Goal: Use online tool/utility: Utilize a website feature to perform a specific function

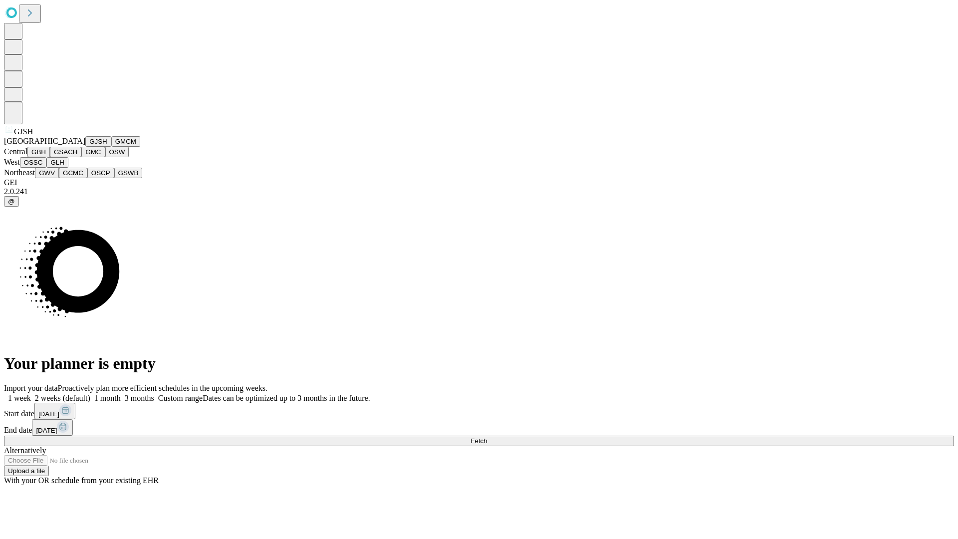
click at [85, 147] on button "GJSH" at bounding box center [98, 141] width 26 height 10
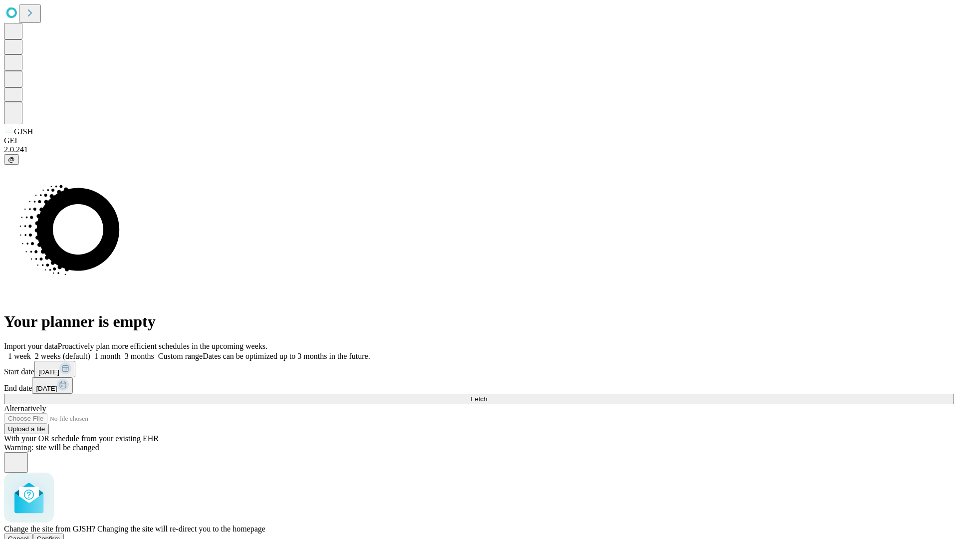
click at [60, 535] on span "Confirm" at bounding box center [48, 538] width 23 height 7
click at [121, 352] on label "1 month" at bounding box center [105, 356] width 30 height 8
click at [487, 395] on span "Fetch" at bounding box center [479, 398] width 16 height 7
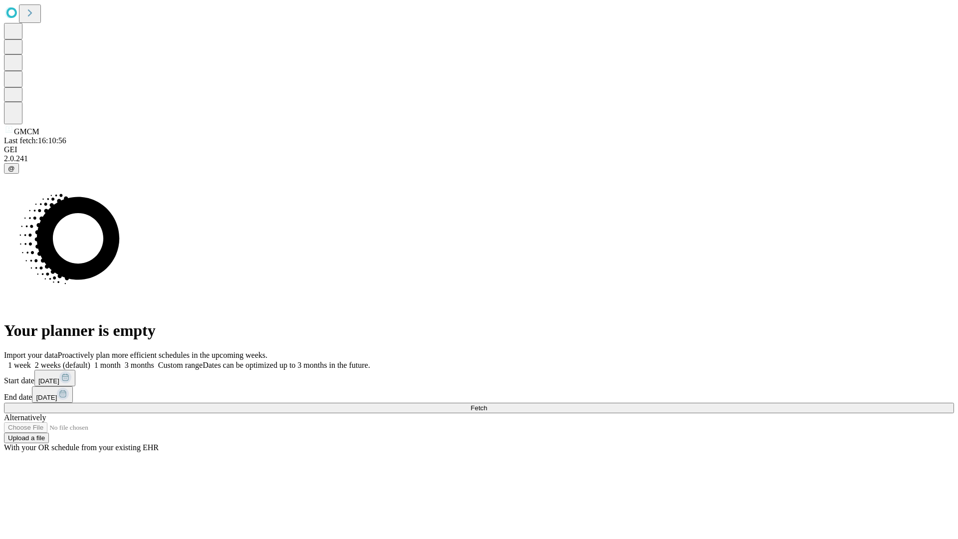
click at [121, 361] on label "1 month" at bounding box center [105, 365] width 30 height 8
click at [487, 404] on span "Fetch" at bounding box center [479, 407] width 16 height 7
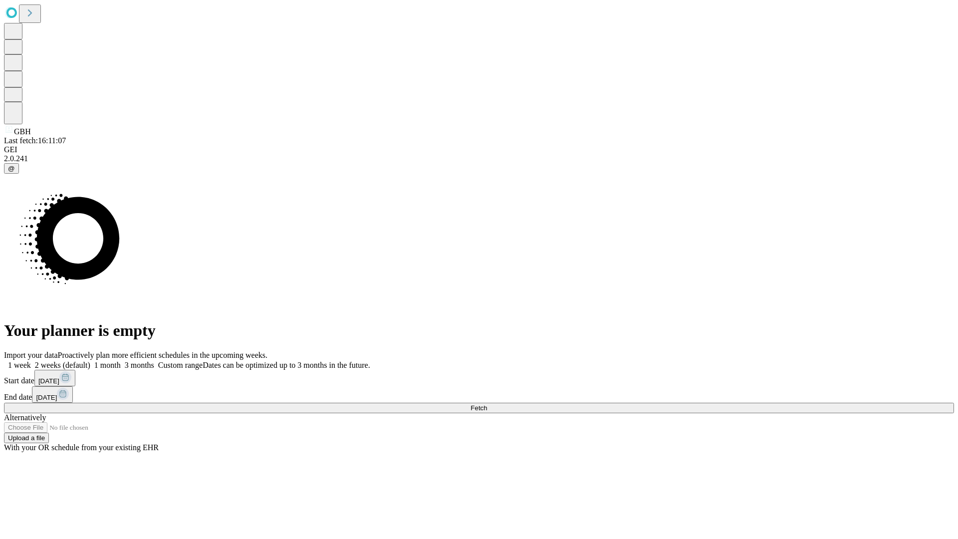
click at [121, 361] on label "1 month" at bounding box center [105, 365] width 30 height 8
click at [487, 404] on span "Fetch" at bounding box center [479, 407] width 16 height 7
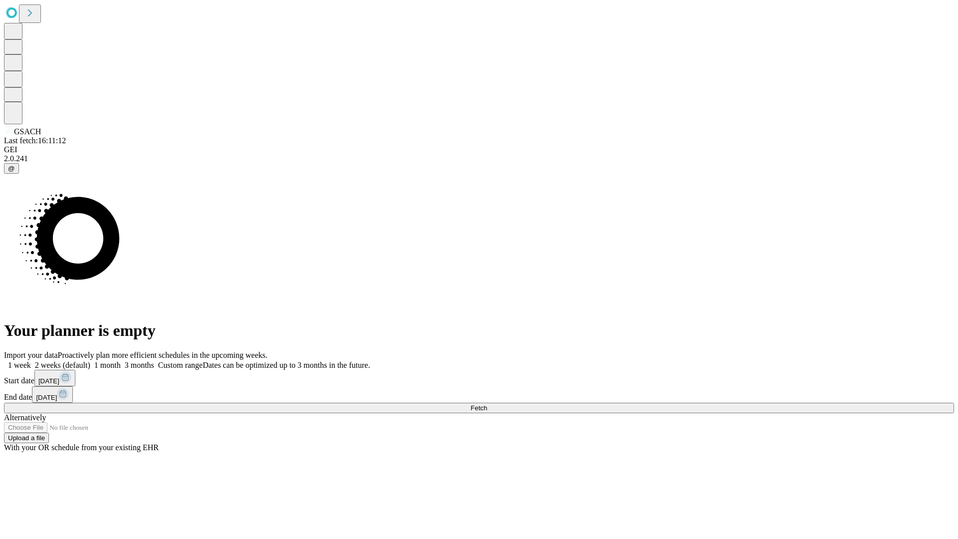
click at [121, 361] on label "1 month" at bounding box center [105, 365] width 30 height 8
click at [487, 404] on span "Fetch" at bounding box center [479, 407] width 16 height 7
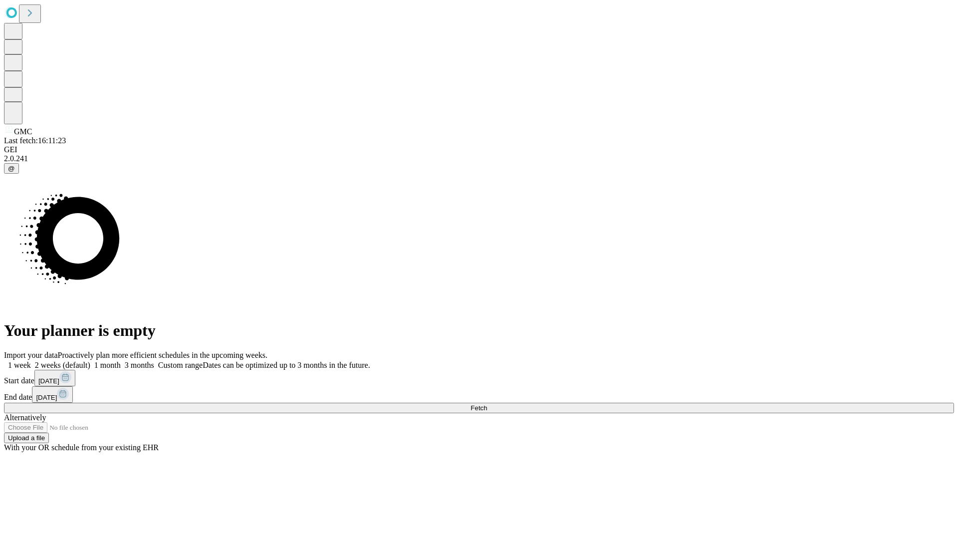
click at [121, 361] on label "1 month" at bounding box center [105, 365] width 30 height 8
click at [487, 404] on span "Fetch" at bounding box center [479, 407] width 16 height 7
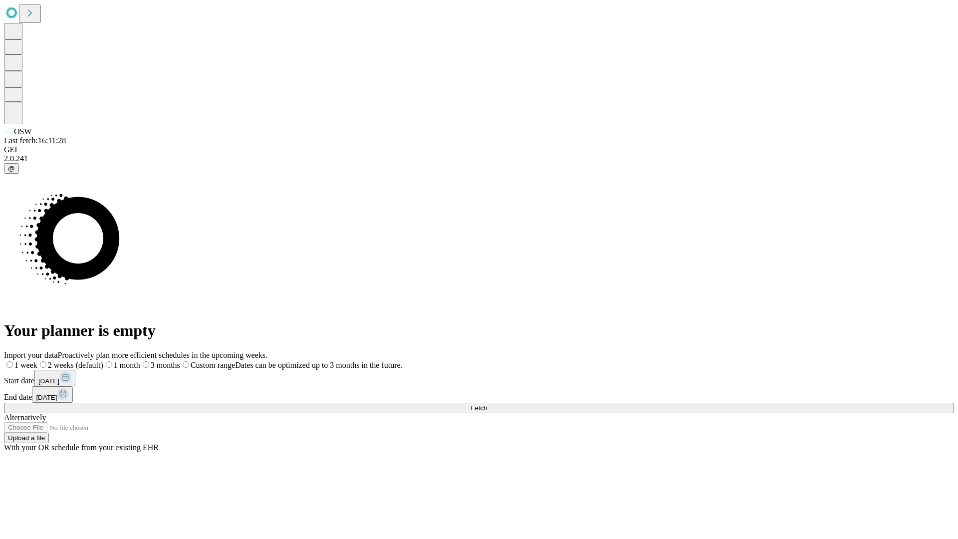
click at [487, 404] on span "Fetch" at bounding box center [479, 407] width 16 height 7
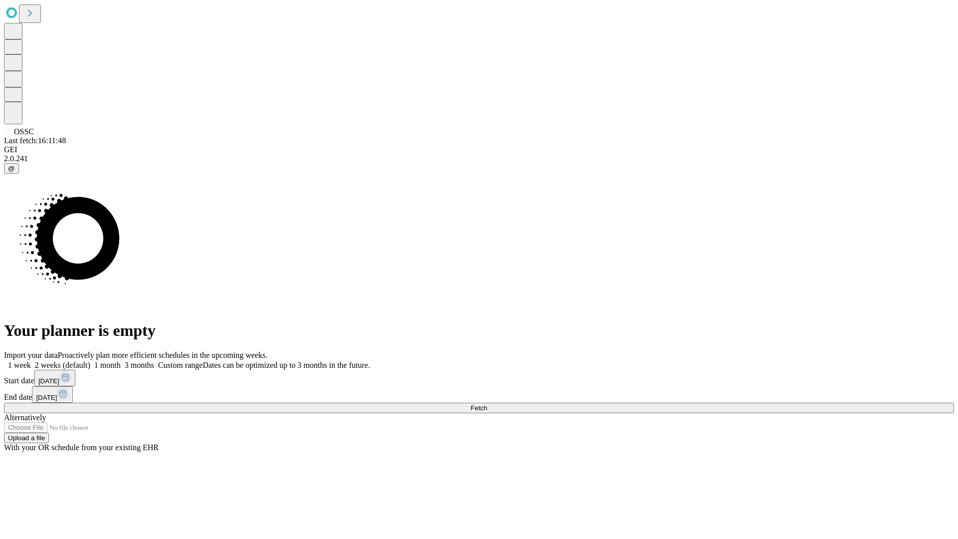
click at [487, 404] on span "Fetch" at bounding box center [479, 407] width 16 height 7
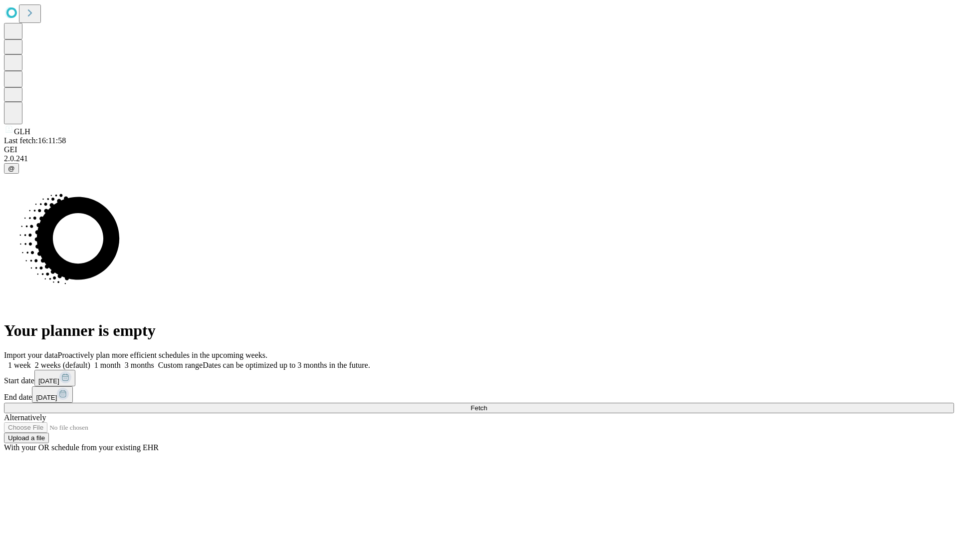
click at [121, 361] on label "1 month" at bounding box center [105, 365] width 30 height 8
click at [487, 404] on span "Fetch" at bounding box center [479, 407] width 16 height 7
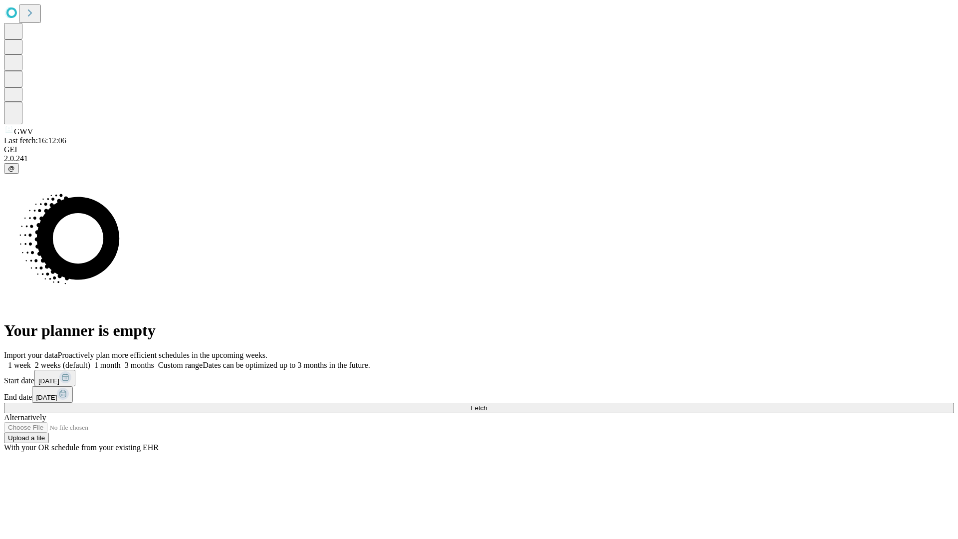
click at [487, 404] on span "Fetch" at bounding box center [479, 407] width 16 height 7
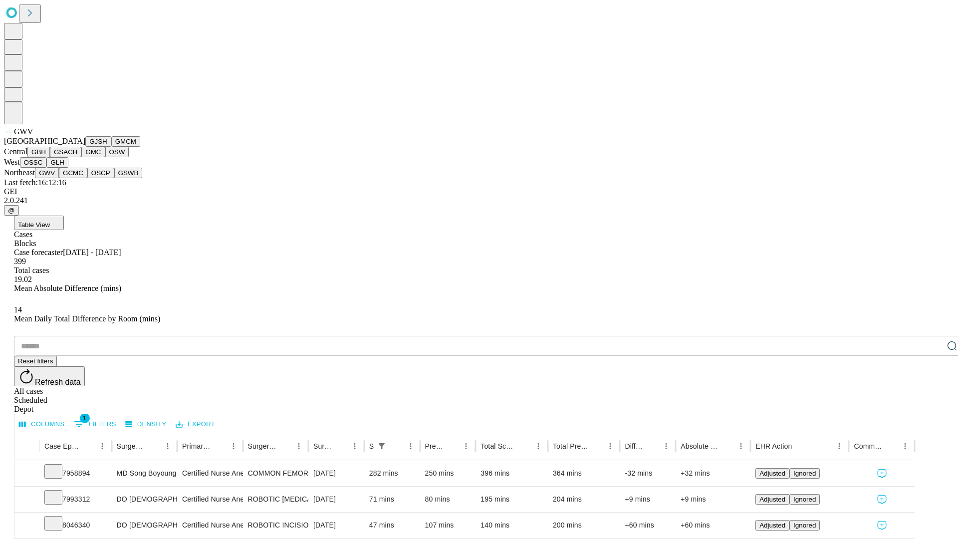
click at [77, 178] on button "GCMC" at bounding box center [73, 173] width 28 height 10
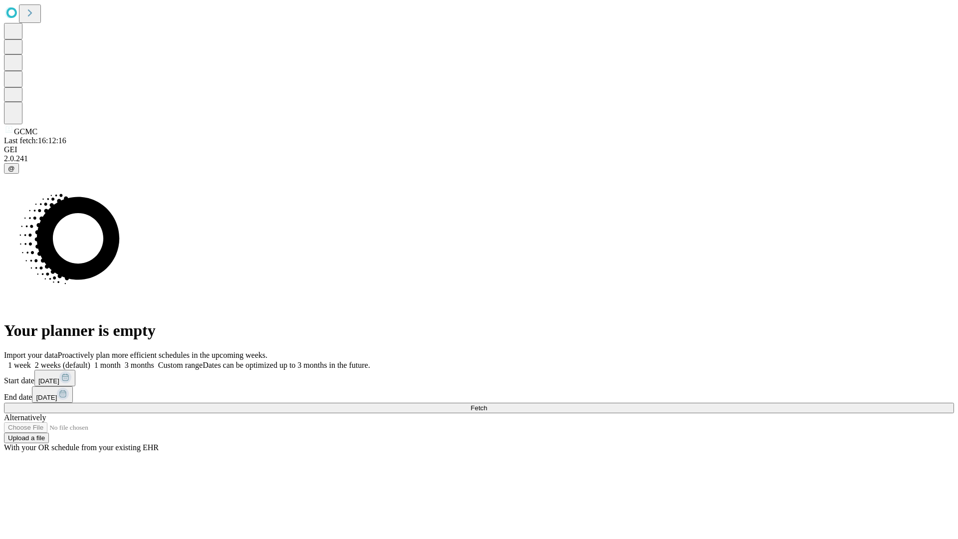
click at [121, 361] on label "1 month" at bounding box center [105, 365] width 30 height 8
click at [487, 404] on span "Fetch" at bounding box center [479, 407] width 16 height 7
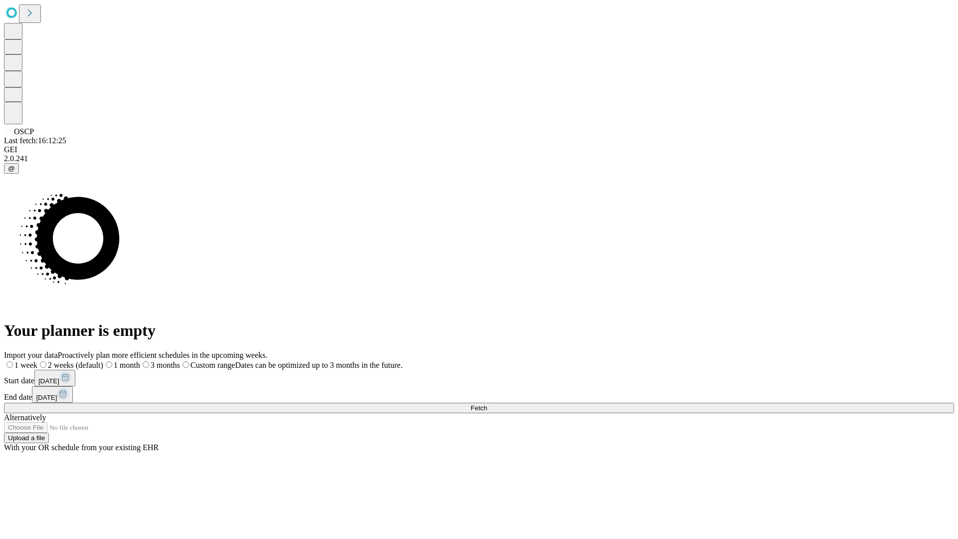
click at [140, 361] on label "1 month" at bounding box center [121, 365] width 37 height 8
click at [487, 404] on span "Fetch" at bounding box center [479, 407] width 16 height 7
